Goal: Use online tool/utility

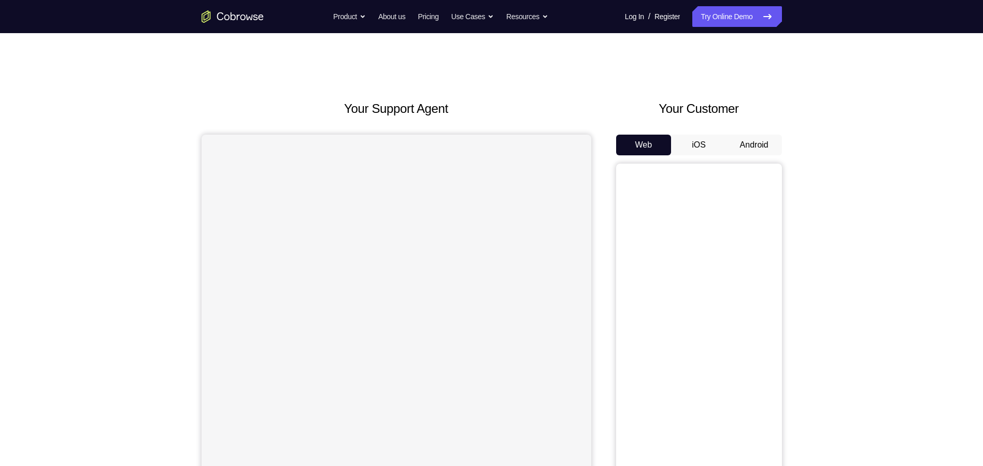
click at [752, 144] on button "Android" at bounding box center [753, 145] width 55 height 21
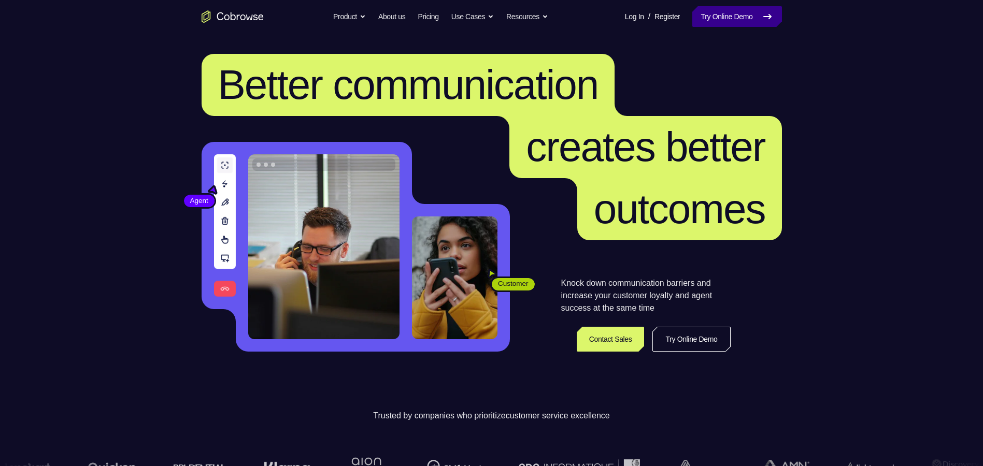
click at [751, 20] on link "Try Online Demo" at bounding box center [736, 16] width 89 height 21
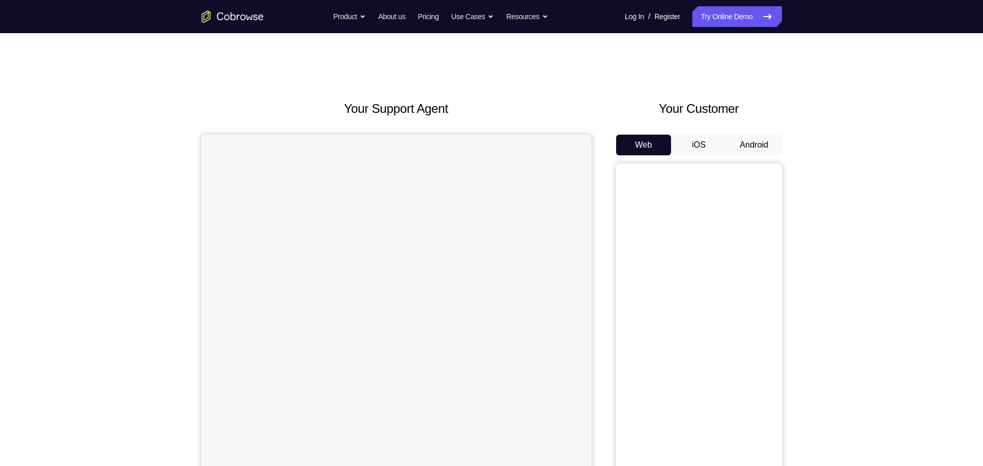
click at [756, 142] on button "Android" at bounding box center [753, 145] width 55 height 21
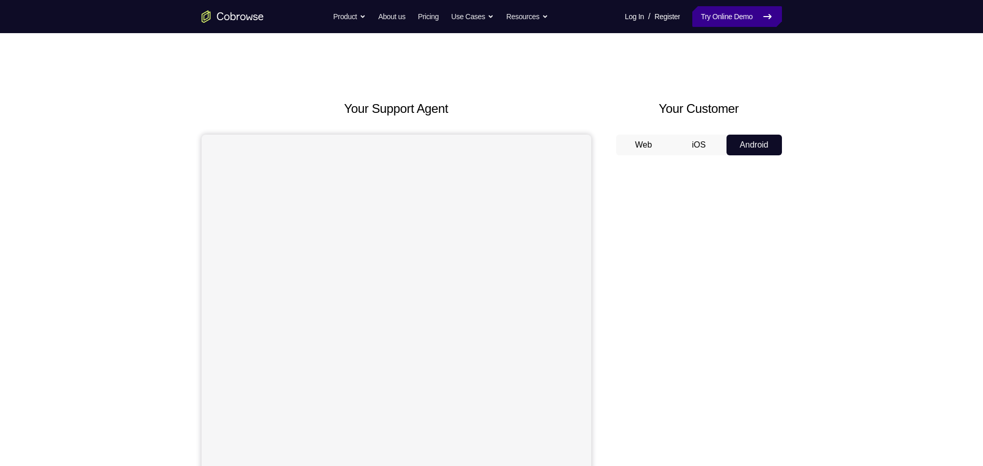
click at [740, 17] on link "Try Online Demo" at bounding box center [736, 16] width 89 height 21
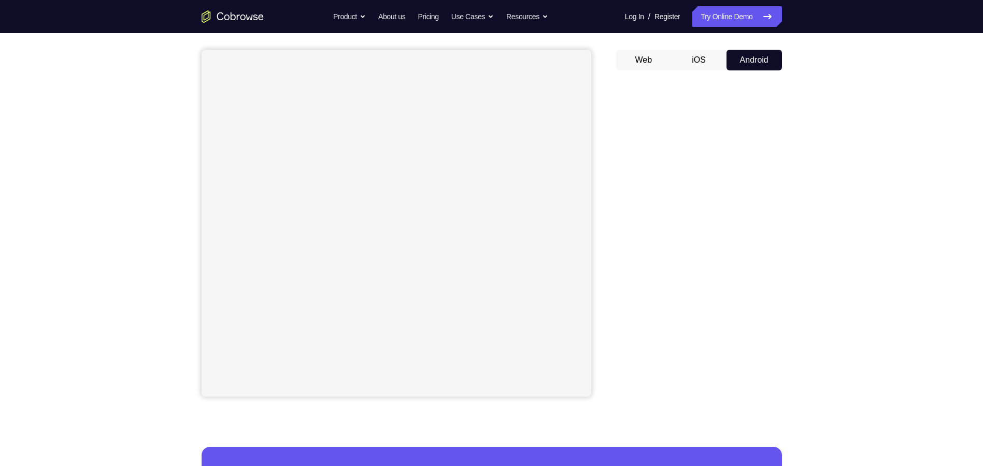
scroll to position [104, 0]
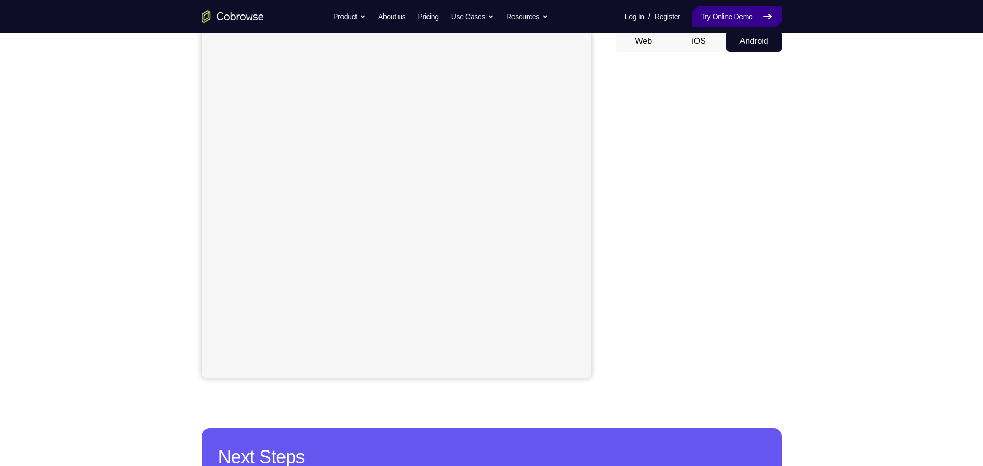
click at [738, 17] on link "Try Online Demo" at bounding box center [736, 16] width 89 height 21
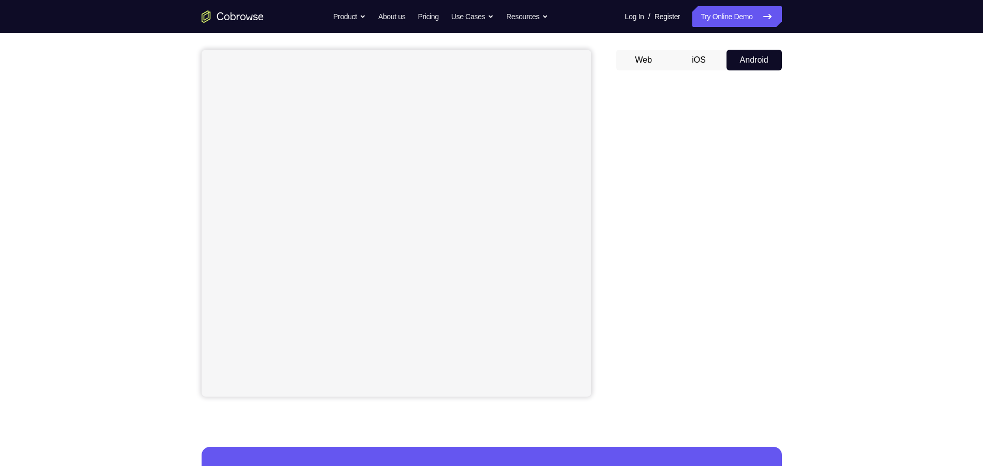
scroll to position [104, 0]
